Goal: Task Accomplishment & Management: Complete application form

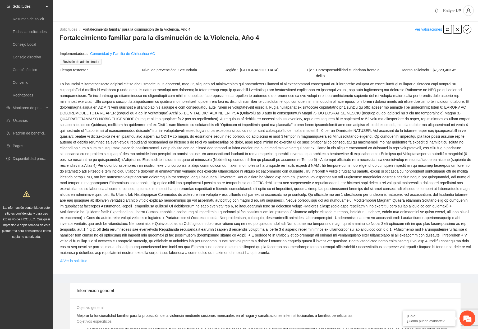
click at [70, 258] on link "Ver la solicitud" at bounding box center [74, 261] width 28 height 6
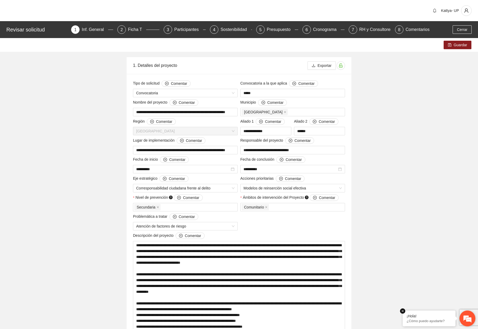
click at [406, 313] on div "¡Hola! ¿Cómo puedo ayudarte?" at bounding box center [429, 319] width 53 height 16
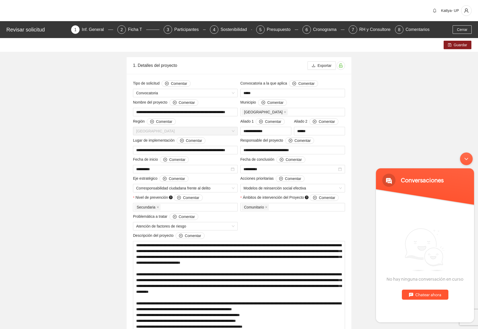
click at [470, 157] on div "Minimizar ventana de chat en vivo" at bounding box center [466, 159] width 13 height 13
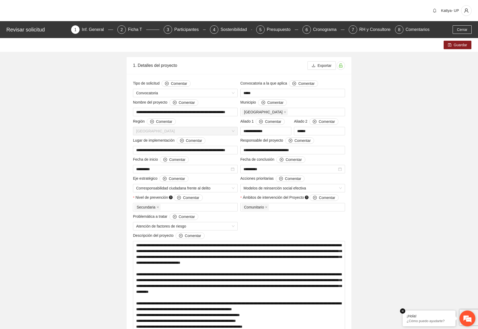
click at [404, 314] on div "¡Hola! ¿Cómo puedo ayudarte?" at bounding box center [429, 319] width 53 height 16
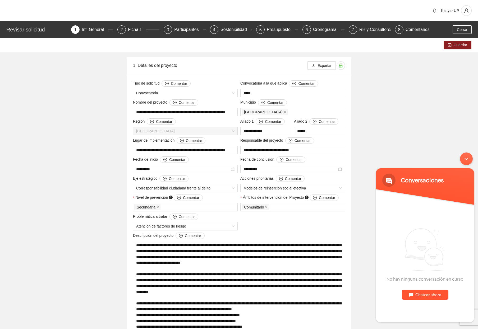
click at [464, 159] on div "Minimizar ventana de chat en vivo" at bounding box center [466, 159] width 13 height 13
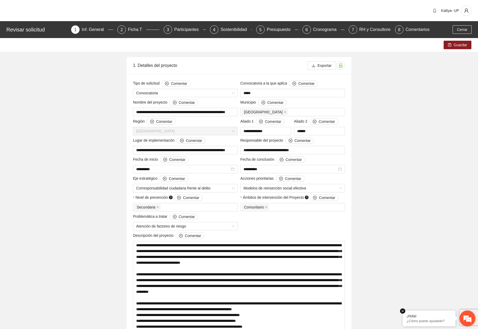
click at [403, 311] on em at bounding box center [402, 311] width 5 height 5
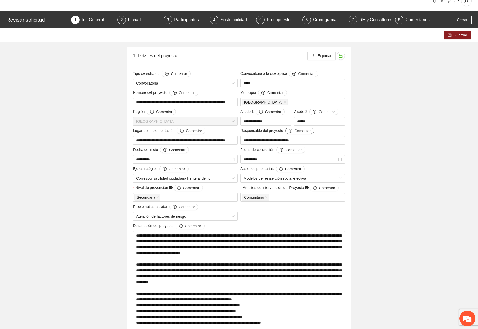
scroll to position [26, 0]
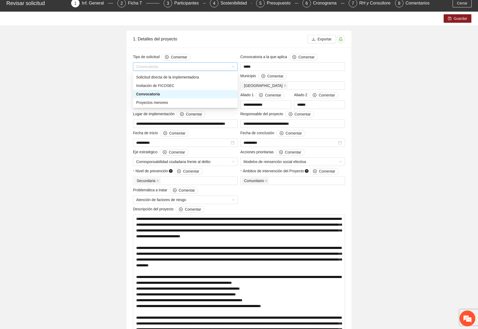
click at [157, 67] on span "Convocatoria" at bounding box center [185, 67] width 98 height 8
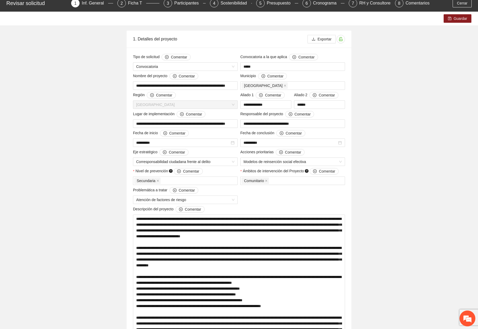
click at [162, 66] on span "Convocatoria" at bounding box center [185, 67] width 98 height 8
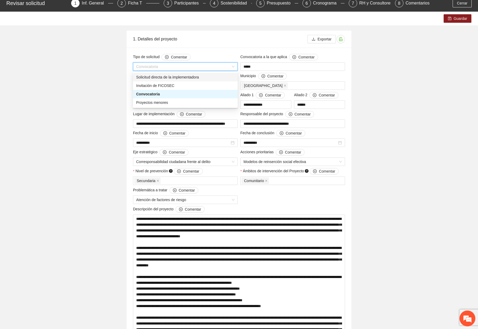
click at [160, 76] on div "Solicitud directa de la implementadora" at bounding box center [185, 77] width 98 height 6
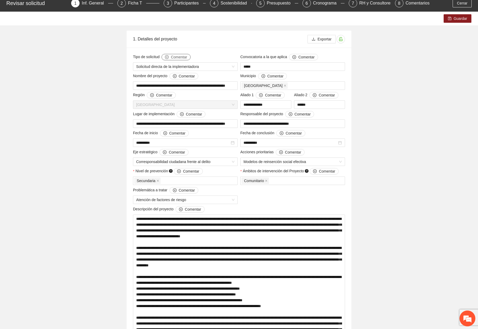
click at [169, 54] on button "Comentar" at bounding box center [176, 57] width 29 height 6
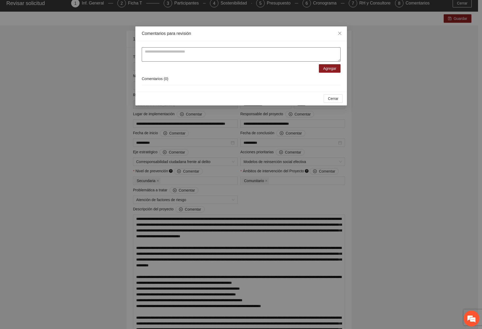
click at [169, 57] on textarea at bounding box center [241, 54] width 199 height 14
paste textarea "**********"
type textarea "**********"
click at [323, 69] on button "Agregar" at bounding box center [330, 68] width 22 height 8
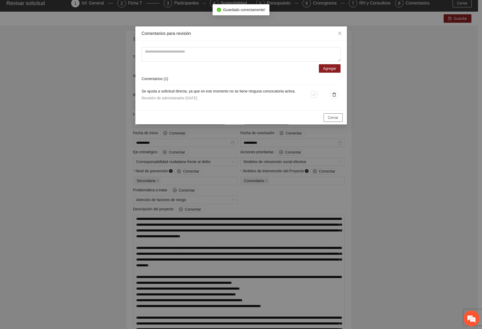
click at [342, 119] on button "Cerrar" at bounding box center [333, 118] width 19 height 8
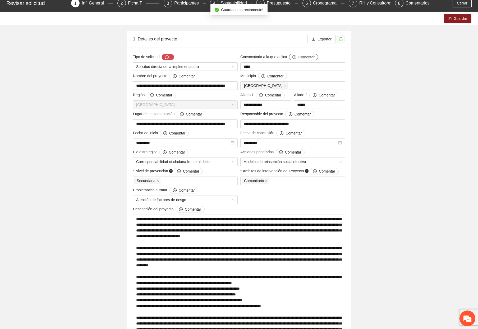
click at [300, 57] on span "Comentar" at bounding box center [306, 57] width 16 height 6
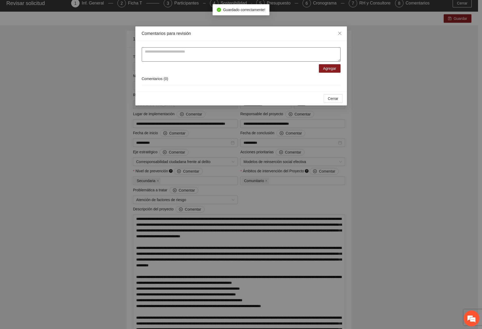
click at [265, 51] on textarea at bounding box center [241, 54] width 199 height 14
type textarea "*"
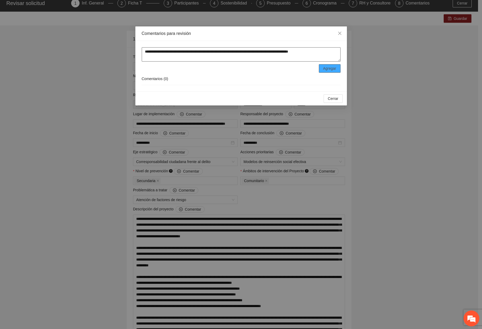
type textarea "**********"
click at [328, 64] on button "Agregar" at bounding box center [330, 68] width 22 height 8
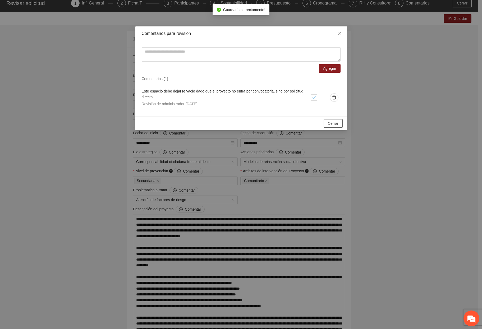
click at [333, 124] on span "Cerrar" at bounding box center [333, 124] width 11 height 6
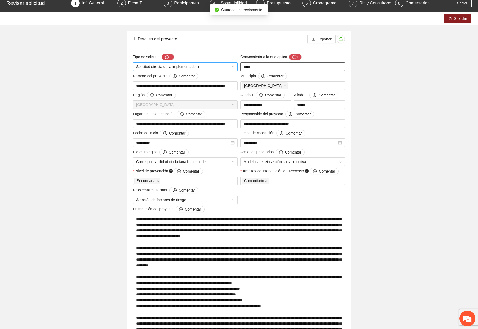
drag, startPoint x: 271, startPoint y: 66, endPoint x: 220, endPoint y: 69, distance: 51.1
click at [294, 56] on icon "message" at bounding box center [295, 57] width 4 height 4
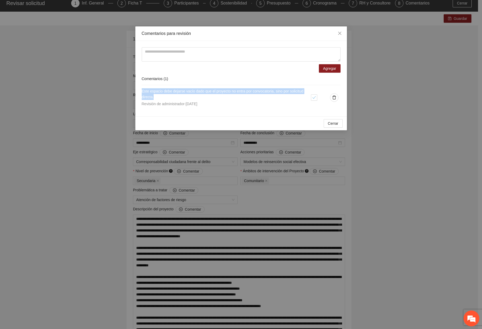
drag, startPoint x: 157, startPoint y: 98, endPoint x: 129, endPoint y: 93, distance: 28.4
click at [129, 93] on div "Comentarios para revisión Agregar Comentarios ( 1 ) Este espacio debe dejarse v…" at bounding box center [241, 164] width 482 height 329
copy span "Este espacio debe dejarse vacío dado que el proyecto no entra por convocatoria,…"
click at [337, 98] on span "delete" at bounding box center [335, 98] width 8 height 4
click at [367, 80] on span "Eliminar" at bounding box center [365, 81] width 13 height 6
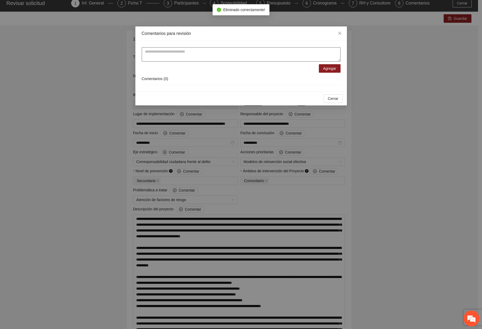
click at [155, 55] on textarea at bounding box center [241, 54] width 199 height 14
paste textarea "**********"
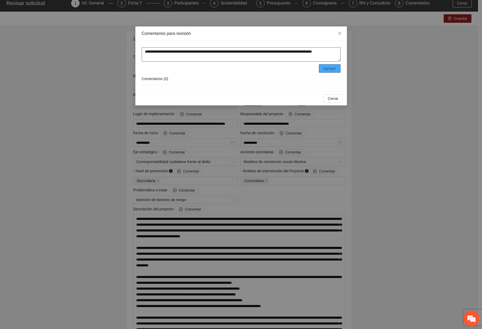
type textarea "**********"
click at [336, 71] on span "Agregar" at bounding box center [329, 69] width 13 height 6
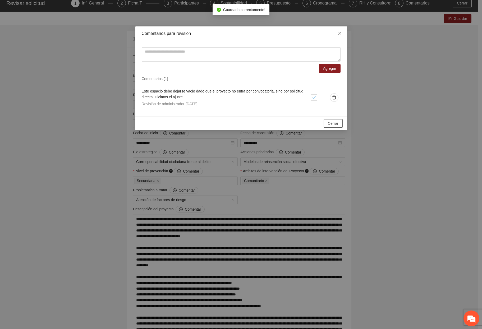
click at [332, 127] on button "Cerrar" at bounding box center [333, 123] width 19 height 8
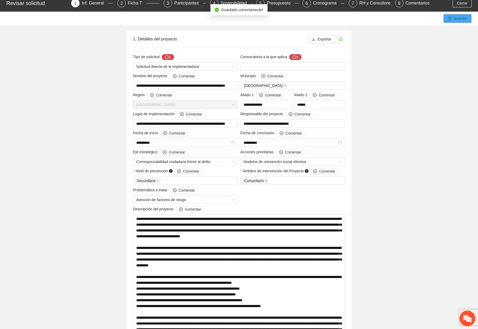
click at [450, 19] on icon "save" at bounding box center [449, 18] width 3 height 3
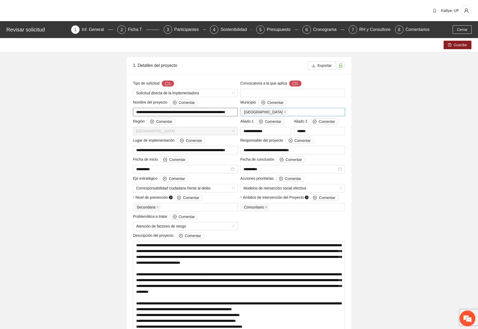
scroll to position [0, 9]
drag, startPoint x: 168, startPoint y: 111, endPoint x: 244, endPoint y: 115, distance: 76.8
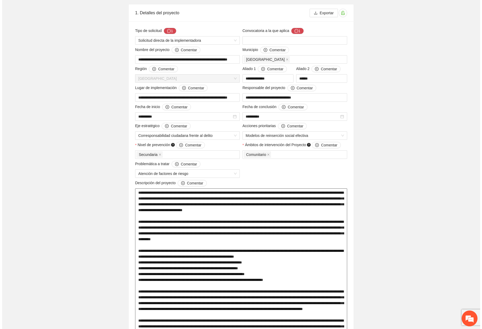
scroll to position [53, 0]
click at [313, 147] on button "Comentar" at bounding box center [324, 145] width 29 height 6
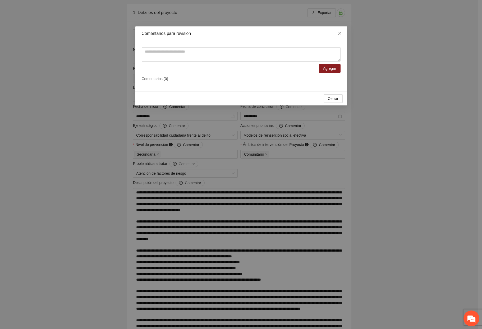
drag, startPoint x: 364, startPoint y: 133, endPoint x: 260, endPoint y: 66, distance: 123.8
click at [338, 116] on div "Comentarios para revisión Agregar Comentarios ( 0 ) Cerrar OK" at bounding box center [241, 164] width 482 height 329
click at [253, 50] on textarea at bounding box center [241, 54] width 199 height 14
paste textarea "**********"
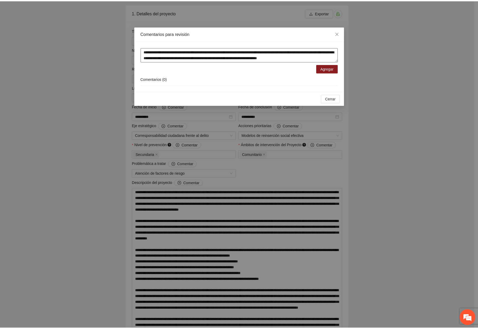
scroll to position [4, 0]
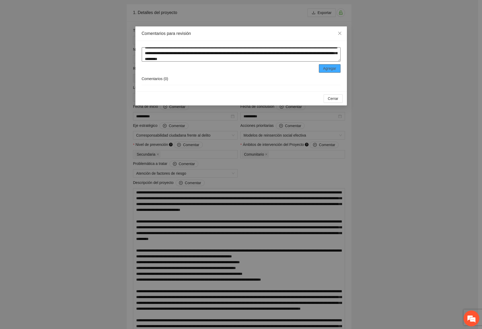
type textarea "**********"
click at [328, 65] on button "Agregar" at bounding box center [330, 68] width 22 height 8
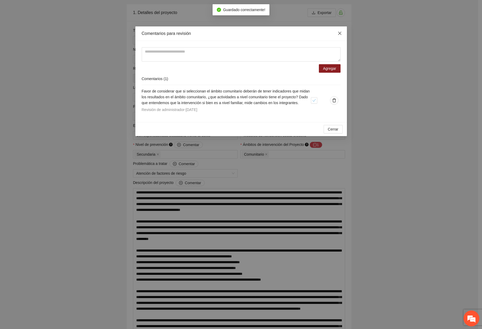
click at [340, 35] on icon "close" at bounding box center [340, 33] width 4 height 4
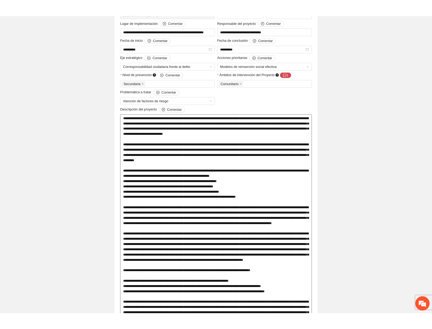
scroll to position [185, 0]
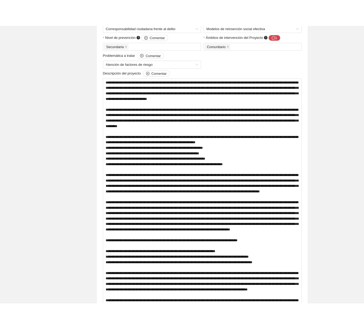
scroll to position [194, 0]
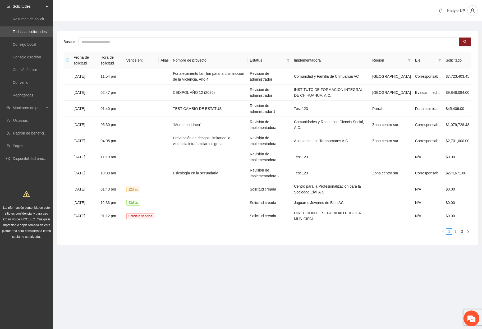
click at [26, 102] on li "Solicitudes Resumen de solicitudes por aprobar Todas las solicitudes Consejo Lo…" at bounding box center [26, 51] width 53 height 101
click at [25, 104] on span "Monitoreo de proyectos" at bounding box center [28, 108] width 31 height 11
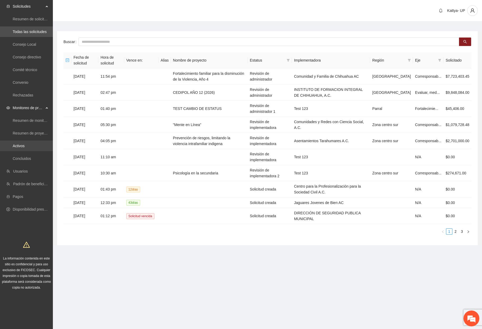
click at [25, 148] on link "Activos" at bounding box center [19, 146] width 12 height 4
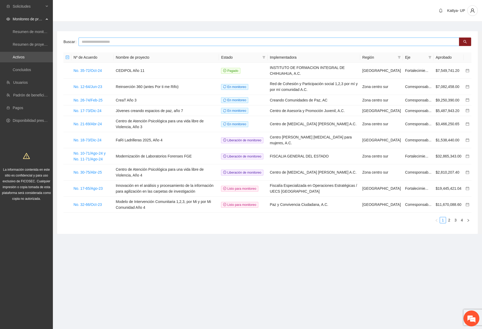
click at [169, 41] on input "text" at bounding box center [269, 42] width 381 height 8
type input "**********"
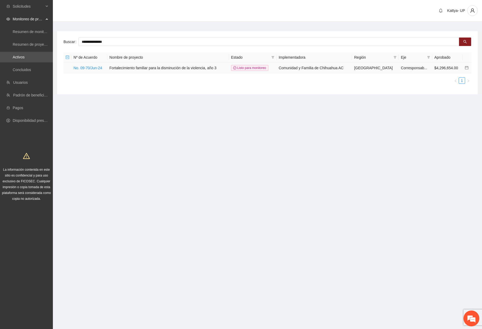
click at [89, 65] on td "No. 09-70/Jun-24" at bounding box center [89, 68] width 36 height 11
click at [89, 68] on link "No. 09-70/Jun-24" at bounding box center [88, 68] width 29 height 4
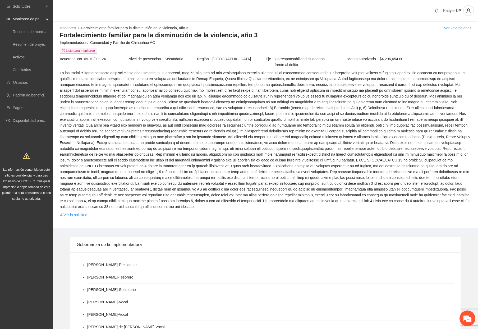
click at [82, 212] on link "Ver la solicitud" at bounding box center [74, 215] width 28 height 6
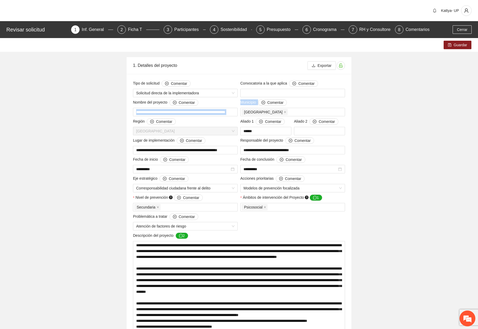
scroll to position [0, 8]
drag, startPoint x: 218, startPoint y: 109, endPoint x: 240, endPoint y: 111, distance: 22.3
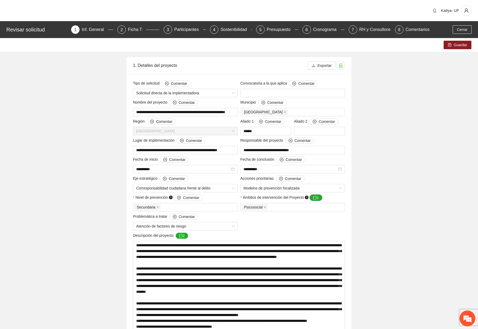
click at [312, 200] on button "1" at bounding box center [316, 198] width 13 height 6
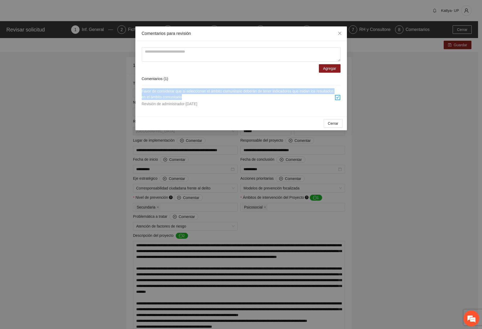
drag, startPoint x: 204, startPoint y: 97, endPoint x: 141, endPoint y: 93, distance: 63.4
click at [141, 93] on div "Agregar Comentarios ( 1 ) Favor de considerar que si seleccionan el ámbito comu…" at bounding box center [241, 78] width 212 height 75
copy span "Favor de considerar que si seleccionan el ámbito comunitario deberán de tener i…"
click at [71, 220] on div "Comentarios para revisión Agregar Comentarios ( 1 ) Favor de considerar que si …" at bounding box center [241, 164] width 482 height 329
click at [339, 35] on icon "close" at bounding box center [339, 33] width 3 height 3
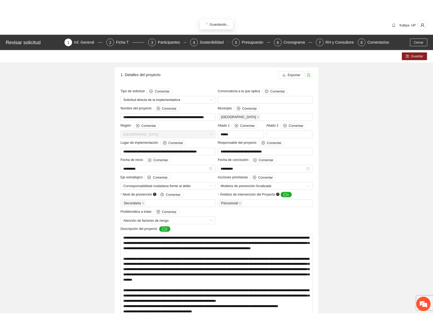
scroll to position [106, 0]
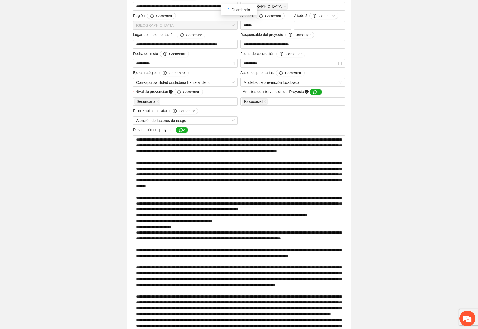
drag, startPoint x: 64, startPoint y: 199, endPoint x: 102, endPoint y: 195, distance: 38.0
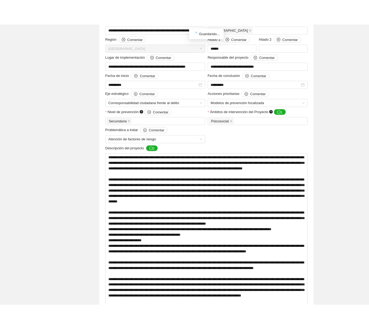
scroll to position [114, 0]
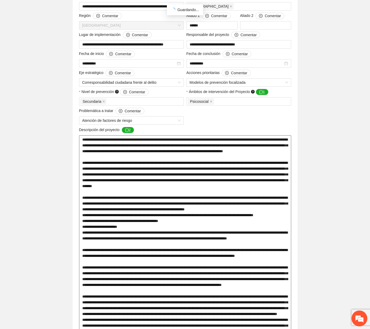
drag, startPoint x: 61, startPoint y: 174, endPoint x: 179, endPoint y: 173, distance: 117.2
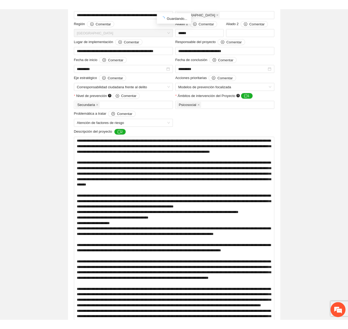
scroll to position [123, 0]
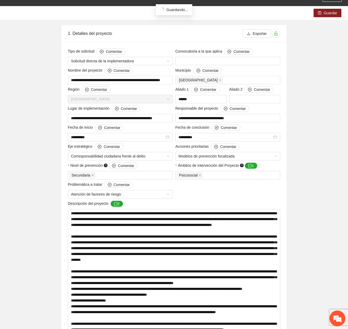
scroll to position [43, 0]
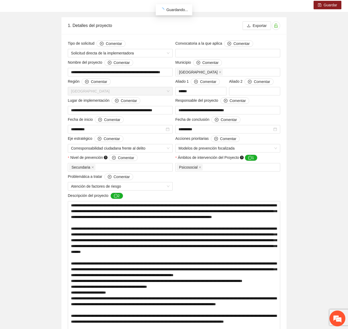
scroll to position [0, 0]
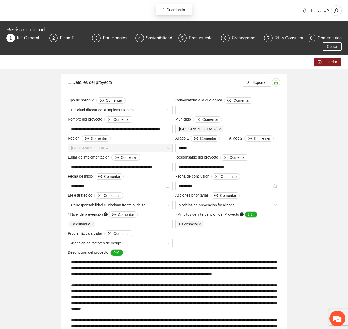
click at [176, 60] on div "Guardar" at bounding box center [174, 62] width 348 height 14
click at [331, 49] on span "Cerrar" at bounding box center [332, 47] width 11 height 6
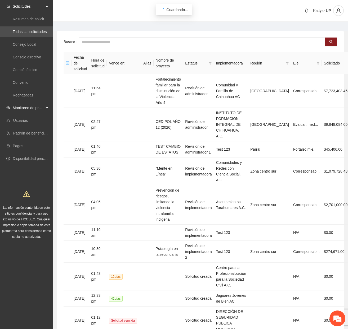
click at [22, 107] on span "Monitoreo de proyectos" at bounding box center [28, 108] width 31 height 11
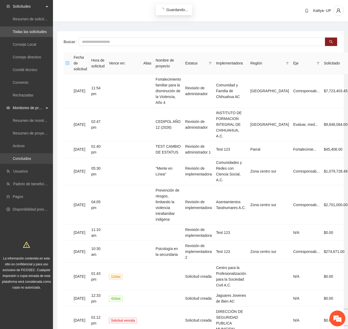
click at [22, 158] on link "Concluidos" at bounding box center [22, 159] width 18 height 4
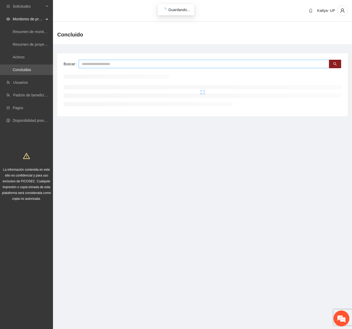
click at [99, 64] on input "text" at bounding box center [204, 64] width 250 height 8
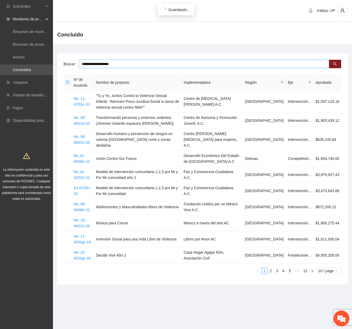
type input "**********"
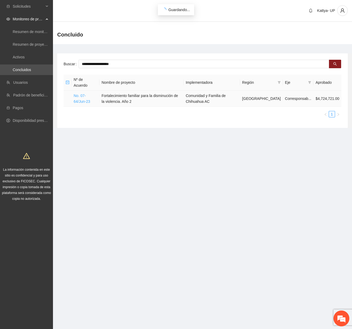
click at [77, 94] on link "No. 07-64/Jun-23" at bounding box center [82, 99] width 16 height 10
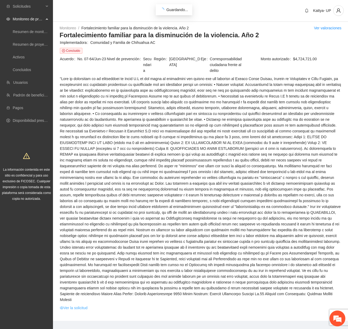
click at [78, 305] on link "Ver la solicitud" at bounding box center [74, 308] width 28 height 6
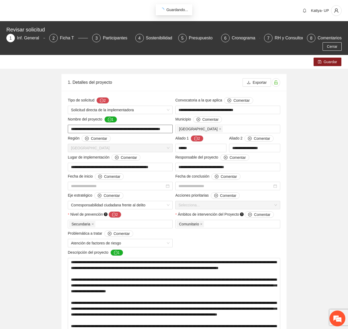
type input "**********"
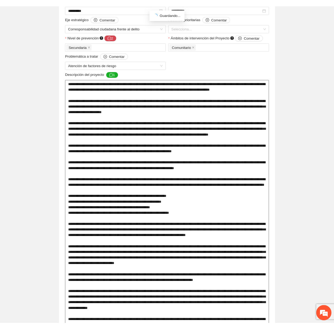
scroll to position [238, 0]
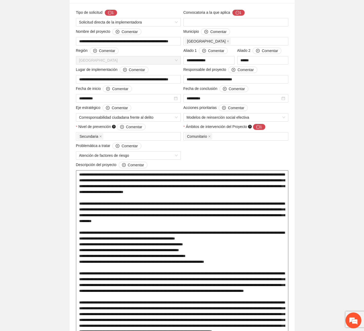
scroll to position [114, 0]
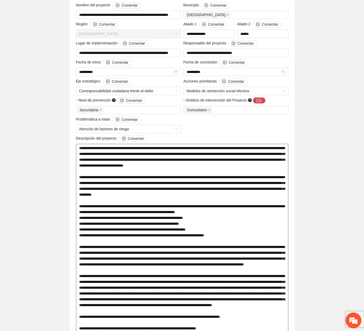
drag, startPoint x: 101, startPoint y: 151, endPoint x: 273, endPoint y: 152, distance: 172.3
drag, startPoint x: 226, startPoint y: 182, endPoint x: 239, endPoint y: 182, distance: 13.2
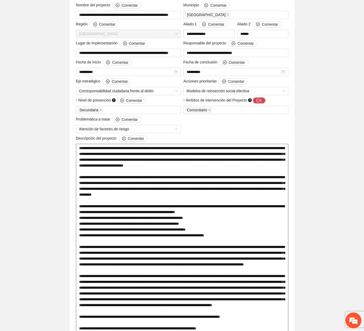
type textarea "**********"
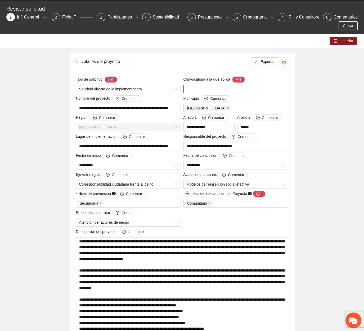
scroll to position [0, 0]
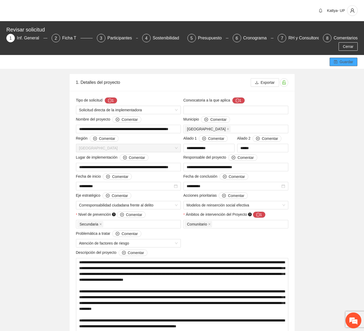
click at [347, 59] on span "Guardar" at bounding box center [346, 62] width 13 height 6
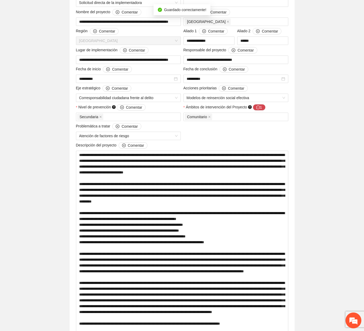
scroll to position [132, 0]
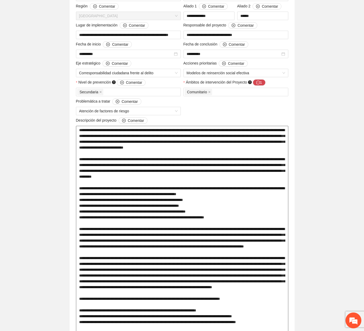
drag, startPoint x: 95, startPoint y: 198, endPoint x: 13, endPoint y: 247, distance: 95.0
drag, startPoint x: 105, startPoint y: 202, endPoint x: 218, endPoint y: 205, distance: 113.6
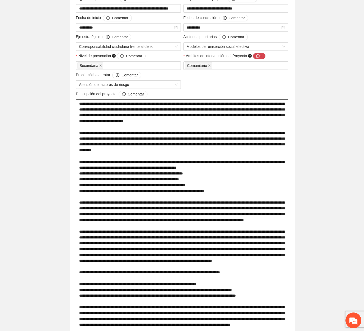
scroll to position [185, 0]
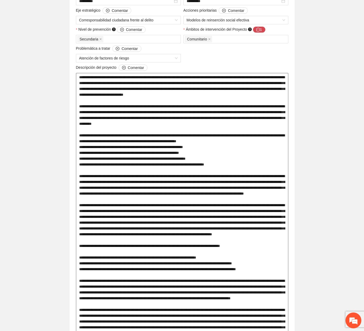
type textarea "**********"
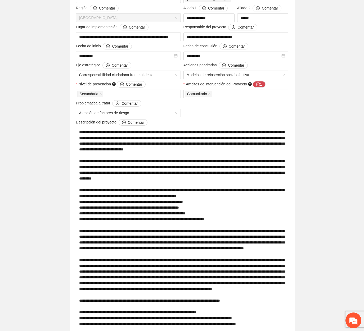
scroll to position [132, 0]
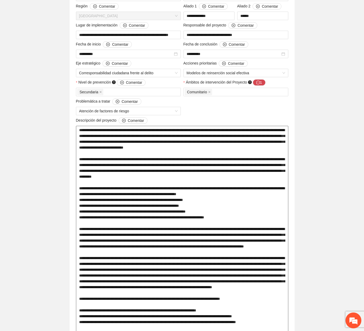
type textarea "**********"
drag, startPoint x: 111, startPoint y: 249, endPoint x: 217, endPoint y: 244, distance: 106.0
drag, startPoint x: 111, startPoint y: 238, endPoint x: 222, endPoint y: 236, distance: 111.2
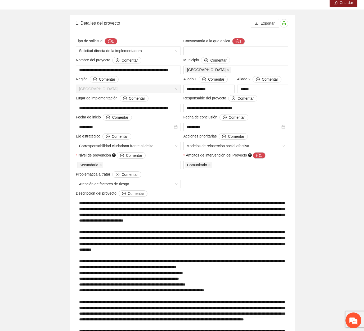
scroll to position [0, 0]
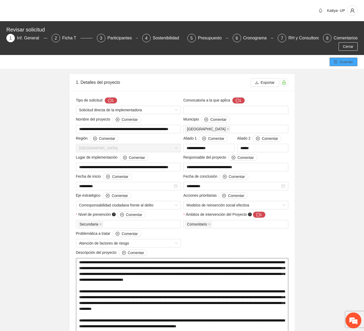
type textarea "**********"
click at [334, 58] on button "Guardar" at bounding box center [343, 62] width 28 height 8
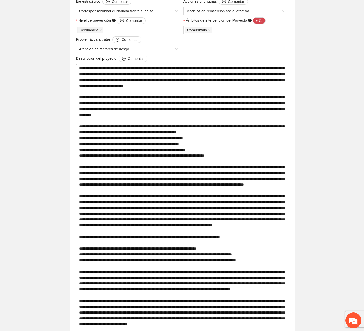
scroll to position [185, 0]
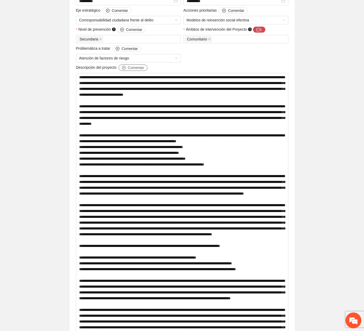
click at [133, 65] on span "Comentar" at bounding box center [136, 68] width 16 height 6
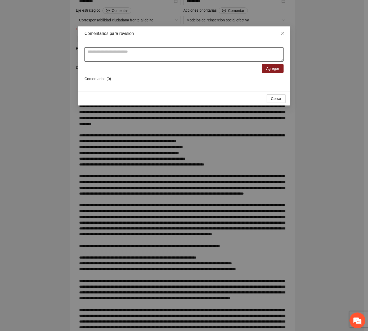
click at [111, 56] on textarea at bounding box center [183, 54] width 199 height 14
type textarea "*"
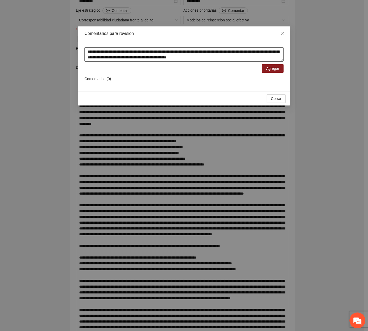
type textarea "**********"
click at [270, 73] on div "Comentarios ( 0 )" at bounding box center [183, 79] width 199 height 12
click at [270, 70] on span "Agregar" at bounding box center [272, 69] width 13 height 6
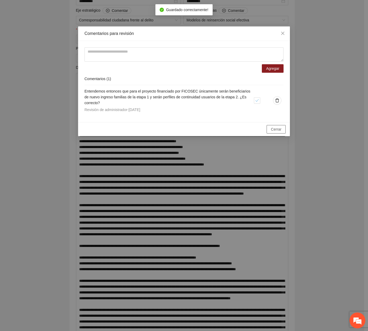
click at [275, 129] on span "Cerrar" at bounding box center [276, 129] width 11 height 6
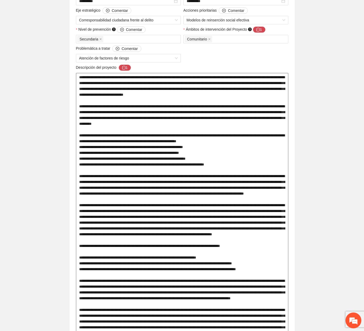
type textarea "**********"
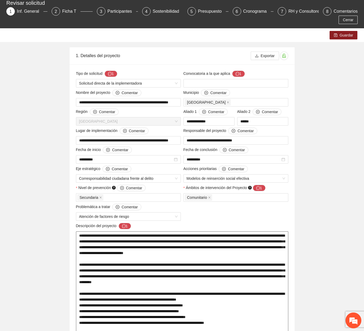
scroll to position [26, 0]
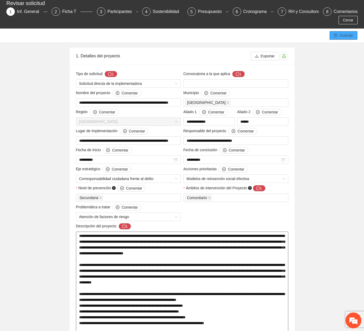
type textarea "**********"
click at [333, 31] on button "Guardar" at bounding box center [343, 35] width 28 height 8
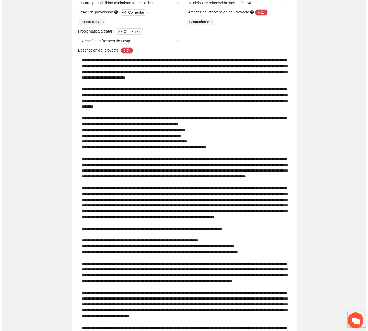
scroll to position [212, 0]
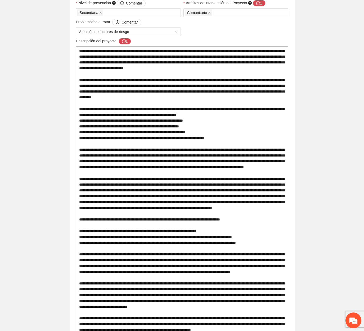
drag, startPoint x: 89, startPoint y: 188, endPoint x: 265, endPoint y: 189, distance: 176.8
click at [265, 189] on textarea at bounding box center [182, 316] width 212 height 538
click at [127, 38] on button "1" at bounding box center [125, 41] width 13 height 6
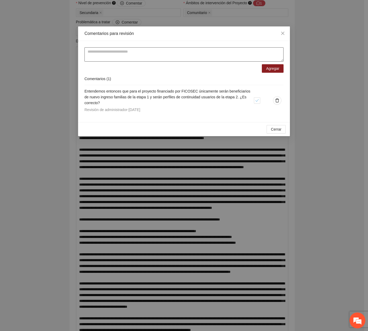
click at [132, 47] on textarea at bounding box center [183, 54] width 199 height 14
paste textarea "**********"
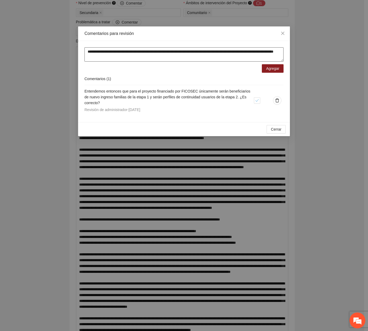
click at [140, 53] on textarea "**********" at bounding box center [183, 54] width 199 height 14
click at [142, 56] on textarea "**********" at bounding box center [183, 54] width 199 height 14
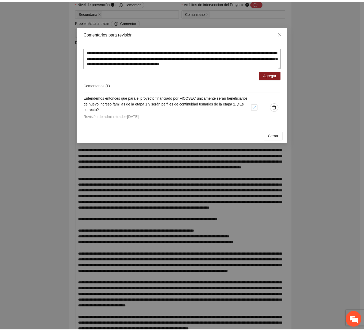
scroll to position [0, 0]
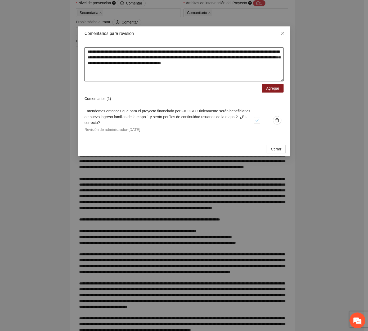
drag, startPoint x: 281, startPoint y: 60, endPoint x: 282, endPoint y: 80, distance: 20.2
click at [282, 80] on textarea "**********" at bounding box center [183, 64] width 199 height 34
click at [102, 69] on textarea "**********" at bounding box center [183, 64] width 199 height 34
type textarea "**********"
click at [281, 89] on button "Agregar" at bounding box center [273, 88] width 22 height 8
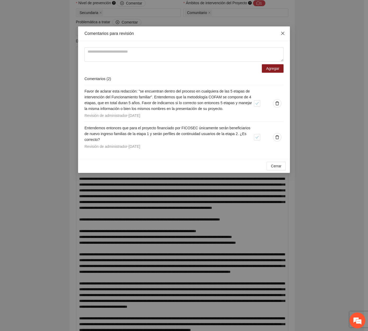
click at [284, 30] on span "Close" at bounding box center [282, 33] width 14 height 14
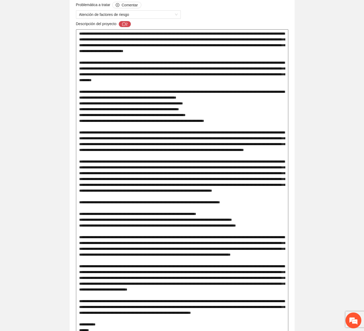
scroll to position [238, 0]
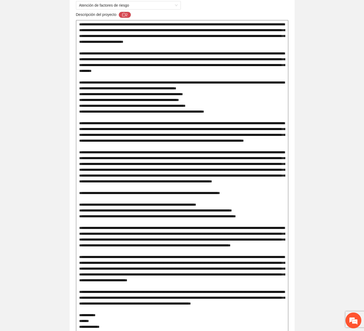
drag, startPoint x: 115, startPoint y: 162, endPoint x: 280, endPoint y: 168, distance: 165.3
click at [280, 168] on textarea at bounding box center [182, 289] width 212 height 538
click at [158, 177] on textarea at bounding box center [182, 289] width 212 height 538
type textarea "**********"
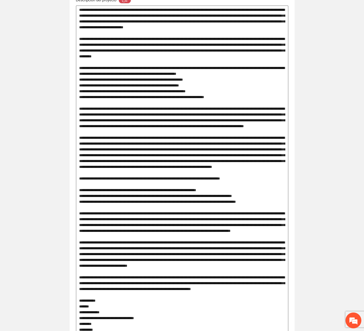
scroll to position [265, 0]
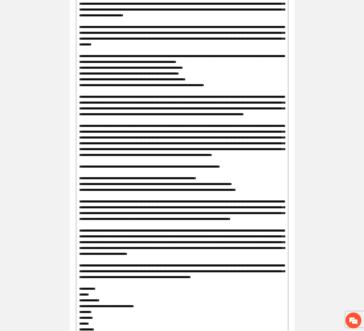
drag, startPoint x: 191, startPoint y: 96, endPoint x: 280, endPoint y: 138, distance: 99.0
click at [280, 138] on textarea at bounding box center [182, 263] width 212 height 538
click at [138, 144] on textarea at bounding box center [182, 263] width 212 height 538
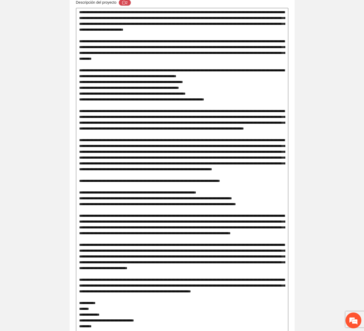
scroll to position [238, 0]
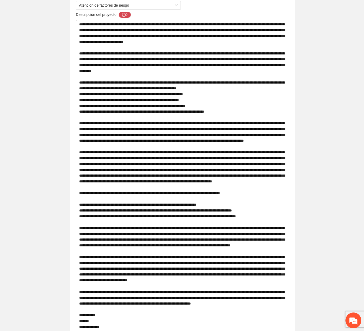
drag, startPoint x: 108, startPoint y: 227, endPoint x: 282, endPoint y: 227, distance: 173.9
click at [283, 226] on textarea at bounding box center [182, 289] width 212 height 538
click at [268, 232] on textarea at bounding box center [182, 289] width 212 height 538
drag, startPoint x: 129, startPoint y: 231, endPoint x: 194, endPoint y: 247, distance: 66.2
click at [191, 234] on textarea at bounding box center [182, 289] width 212 height 538
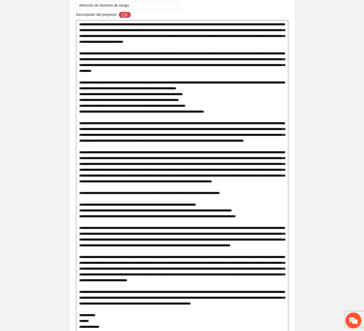
click at [191, 257] on textarea at bounding box center [182, 289] width 212 height 538
click at [206, 261] on textarea at bounding box center [182, 289] width 212 height 538
drag, startPoint x: 236, startPoint y: 253, endPoint x: 261, endPoint y: 253, distance: 25.4
click at [261, 253] on textarea at bounding box center [182, 289] width 212 height 538
click at [267, 254] on textarea at bounding box center [182, 289] width 212 height 538
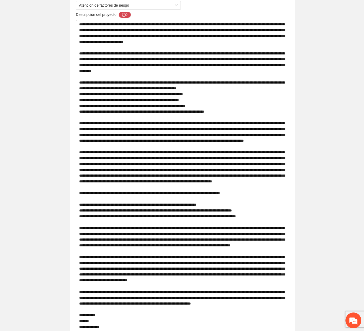
click at [272, 256] on textarea at bounding box center [182, 289] width 212 height 538
click at [190, 274] on textarea at bounding box center [182, 289] width 212 height 538
click at [116, 256] on textarea at bounding box center [182, 289] width 212 height 538
type textarea "**********"
click at [270, 255] on textarea at bounding box center [182, 289] width 212 height 538
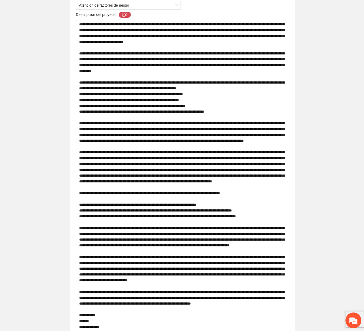
type textarea "**********"
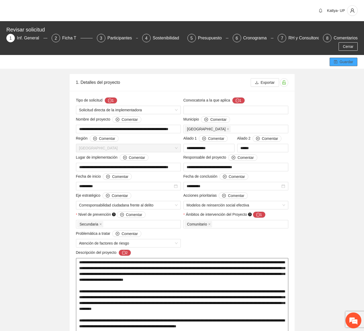
type textarea "**********"
click at [340, 59] on span "Guardar" at bounding box center [346, 62] width 13 height 6
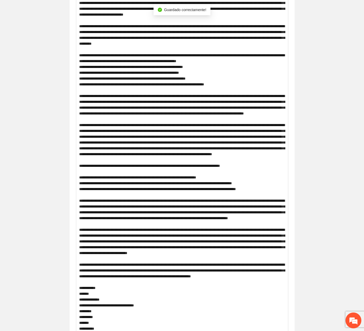
scroll to position [238, 0]
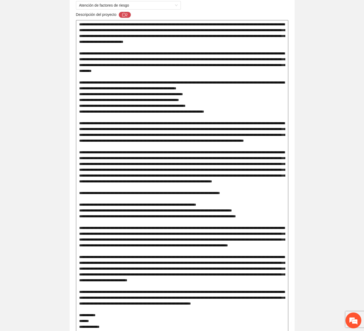
drag, startPoint x: 147, startPoint y: 209, endPoint x: 252, endPoint y: 209, distance: 104.8
click at [252, 209] on textarea at bounding box center [182, 289] width 212 height 538
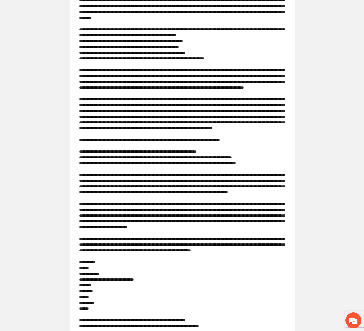
scroll to position [291, 0]
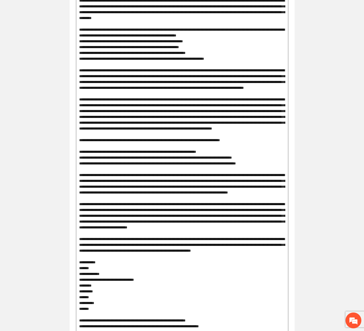
drag, startPoint x: 149, startPoint y: 103, endPoint x: 263, endPoint y: 105, distance: 114.3
click at [263, 105] on textarea at bounding box center [182, 236] width 212 height 538
drag, startPoint x: 114, startPoint y: 120, endPoint x: 150, endPoint y: 121, distance: 35.7
click at [150, 121] on textarea at bounding box center [182, 236] width 212 height 538
drag, startPoint x: 151, startPoint y: 121, endPoint x: 158, endPoint y: 120, distance: 6.6
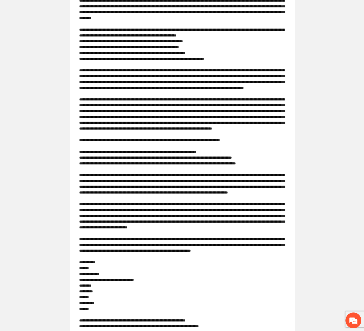
click at [158, 120] on textarea at bounding box center [182, 236] width 212 height 538
